Goal: Find specific page/section: Find specific page/section

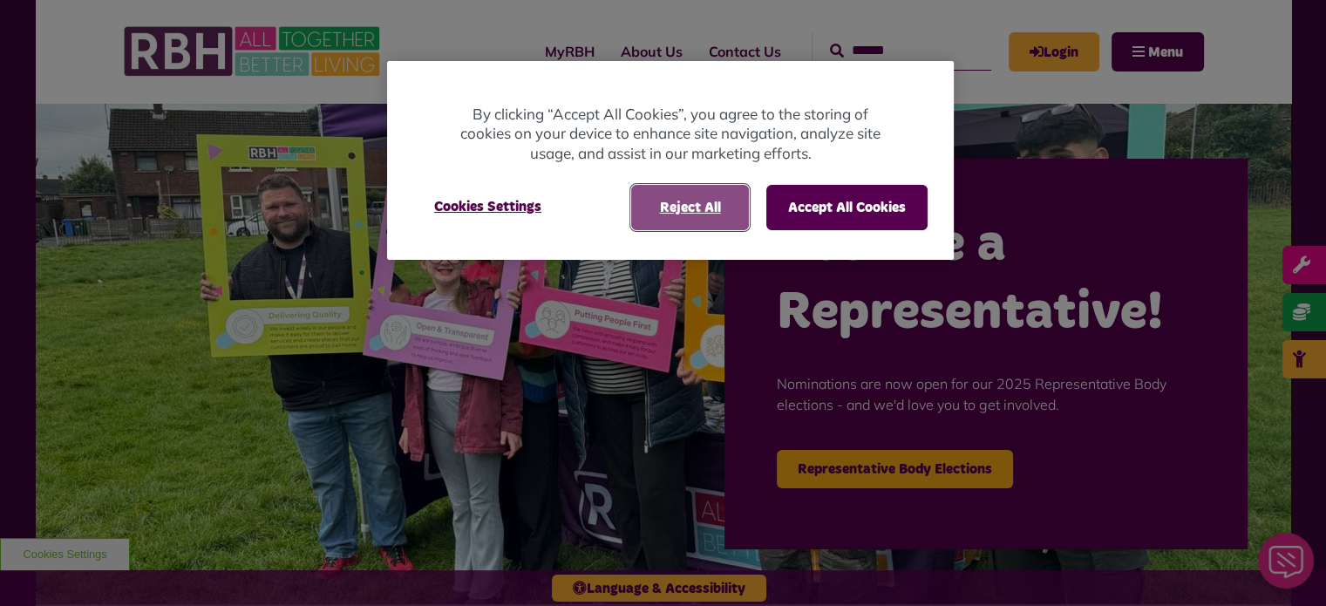
click at [645, 218] on button "Reject All" at bounding box center [690, 207] width 118 height 45
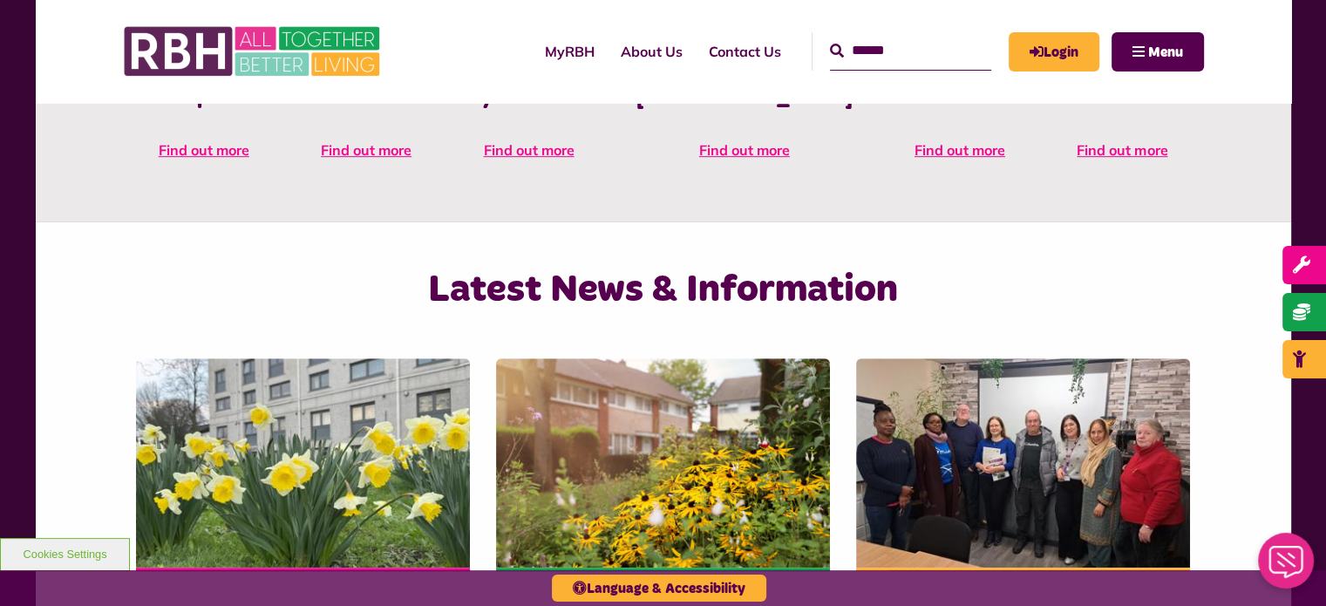
scroll to position [1158, 0]
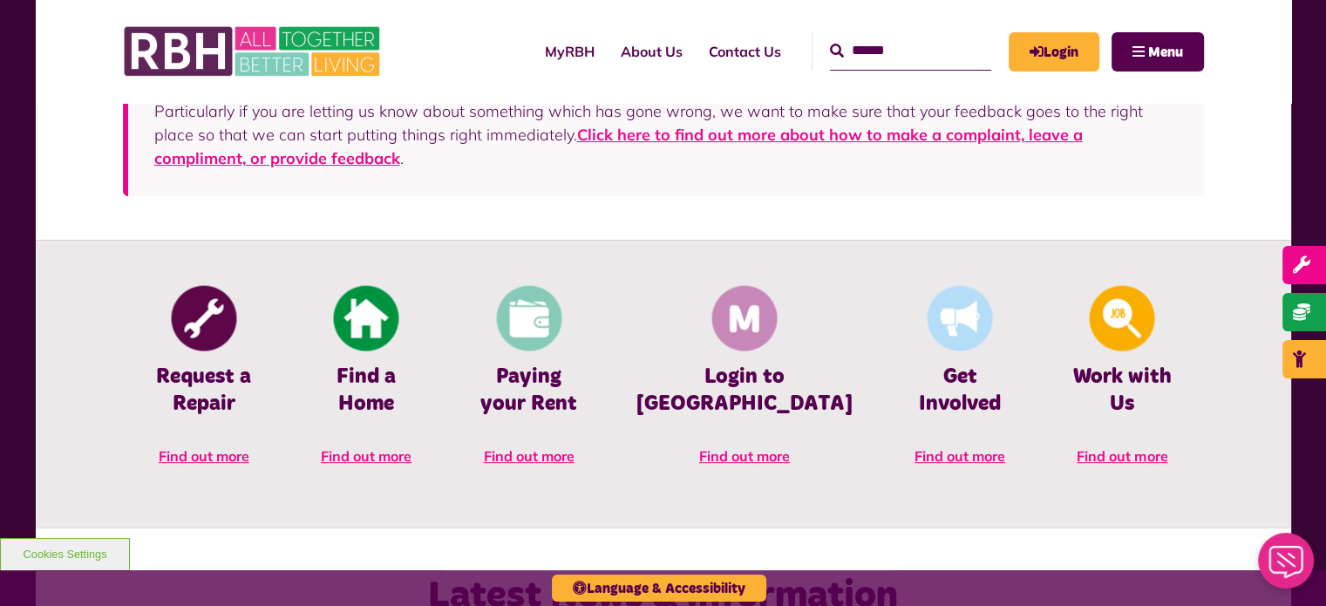
scroll to position [642, 0]
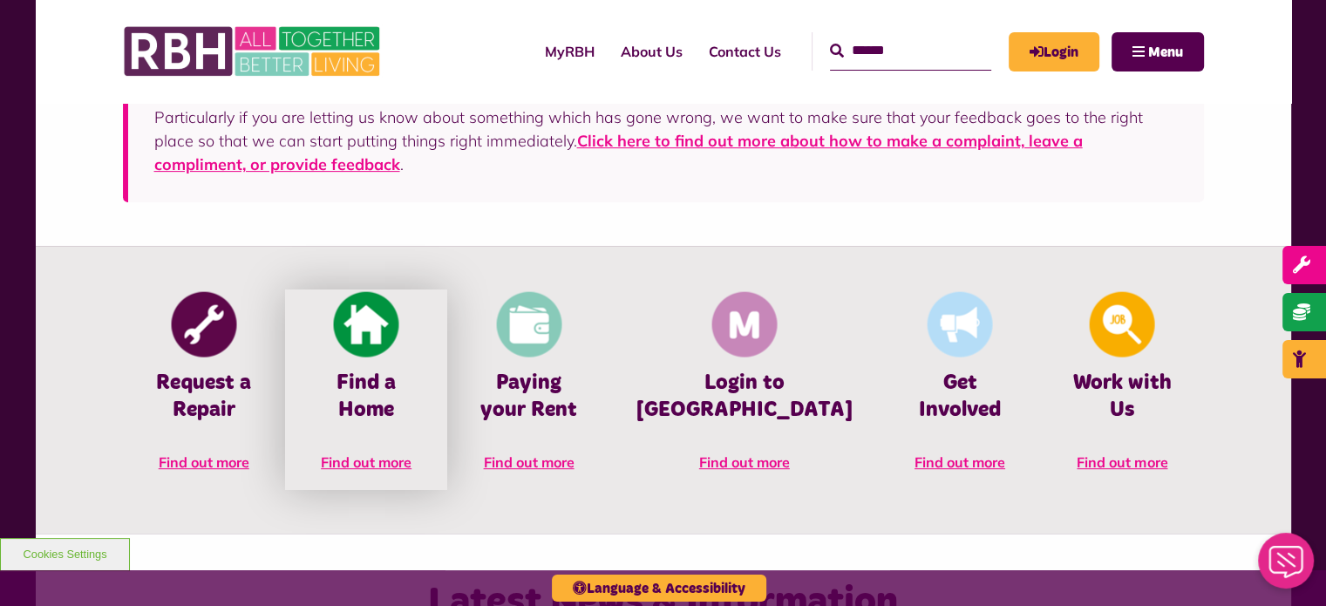
click at [399, 336] on img at bounding box center [366, 324] width 65 height 65
